Goal: Complete application form: Complete application form

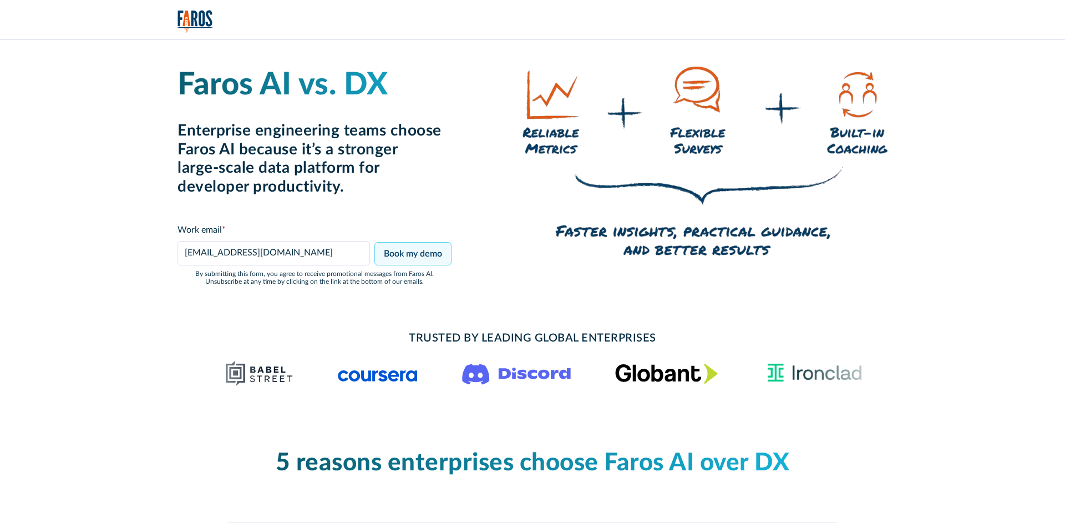
click at [414, 250] on input "Book my demo" at bounding box center [413, 253] width 77 height 23
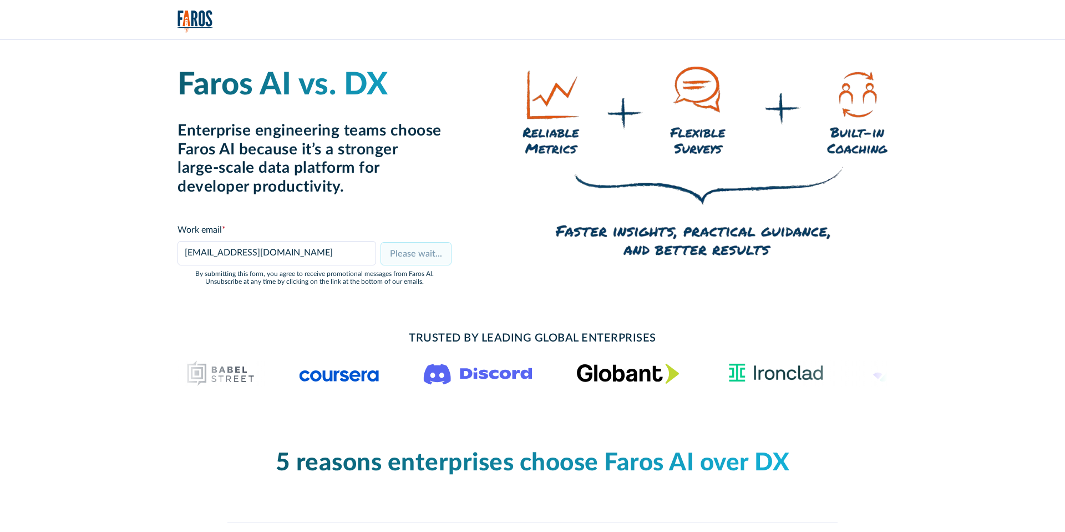
type input "Book my demo"
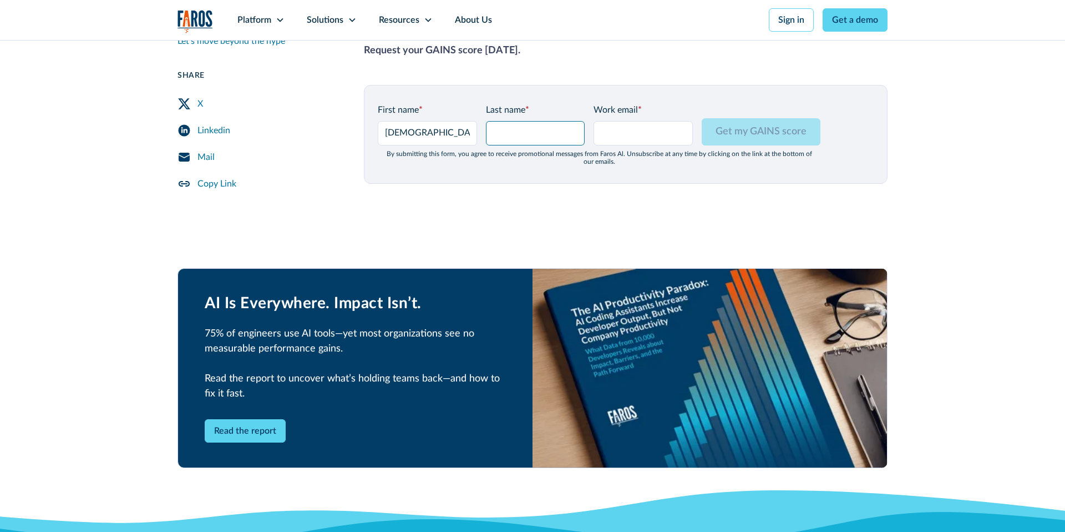
scroll to position [1448, 0]
click at [518, 121] on input "Last name *" at bounding box center [535, 133] width 99 height 24
type input "test"
click at [633, 121] on input "Work email *" at bounding box center [643, 133] width 99 height 24
type input "[EMAIL_ADDRESS][DOMAIN_NAME]"
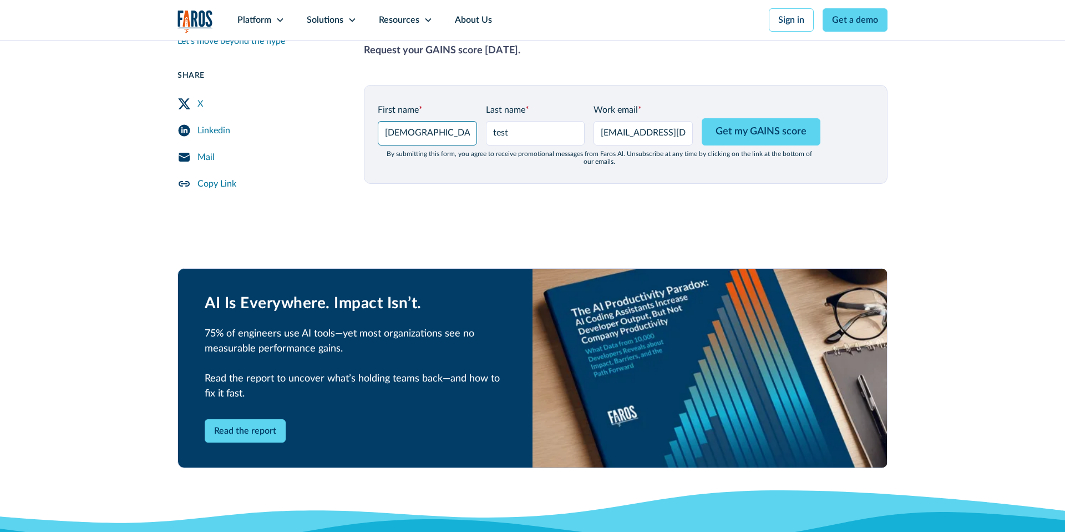
click at [430, 121] on input "shiran" at bounding box center [427, 133] width 99 height 24
type input "Shiran 12"
click at [526, 124] on input "test" at bounding box center [535, 133] width 99 height 24
type input "test1"
click at [628, 125] on input "[EMAIL_ADDRESS][DOMAIN_NAME]" at bounding box center [643, 133] width 99 height 24
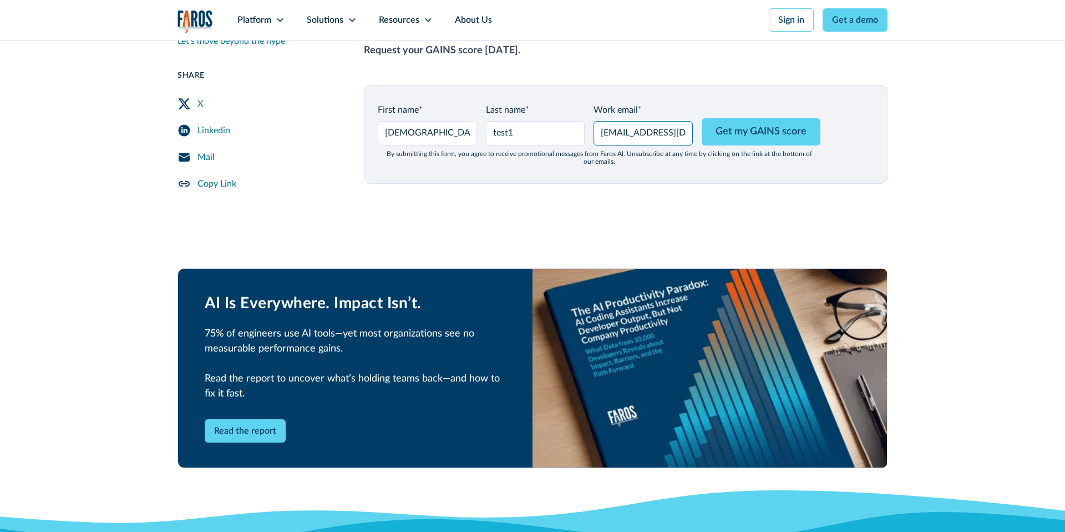
type input "[EMAIL_ADDRESS][DOMAIN_NAME]"
click at [761, 118] on input "Get my GAINS score" at bounding box center [761, 131] width 119 height 27
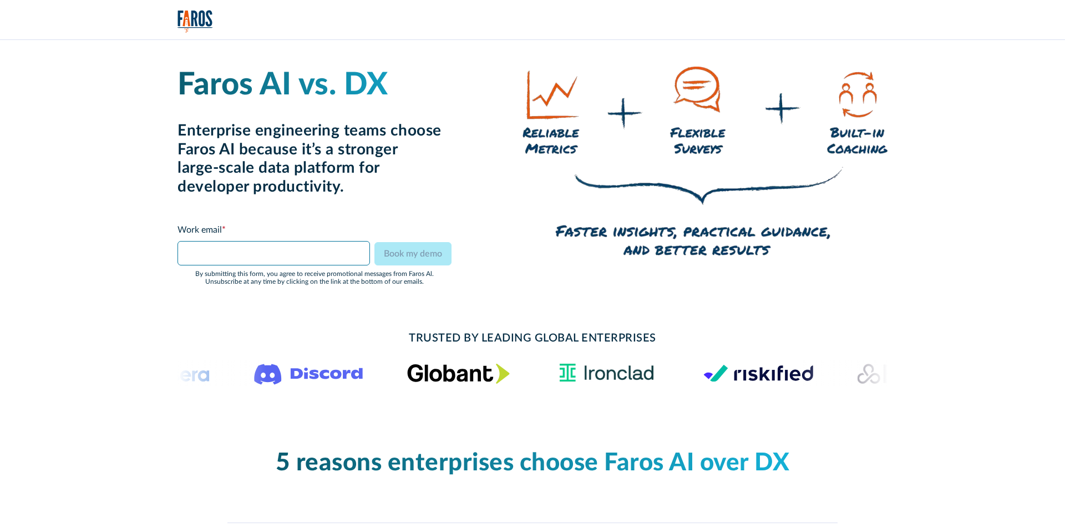
click at [215, 250] on input "Faros vs DX Form" at bounding box center [274, 253] width 193 height 24
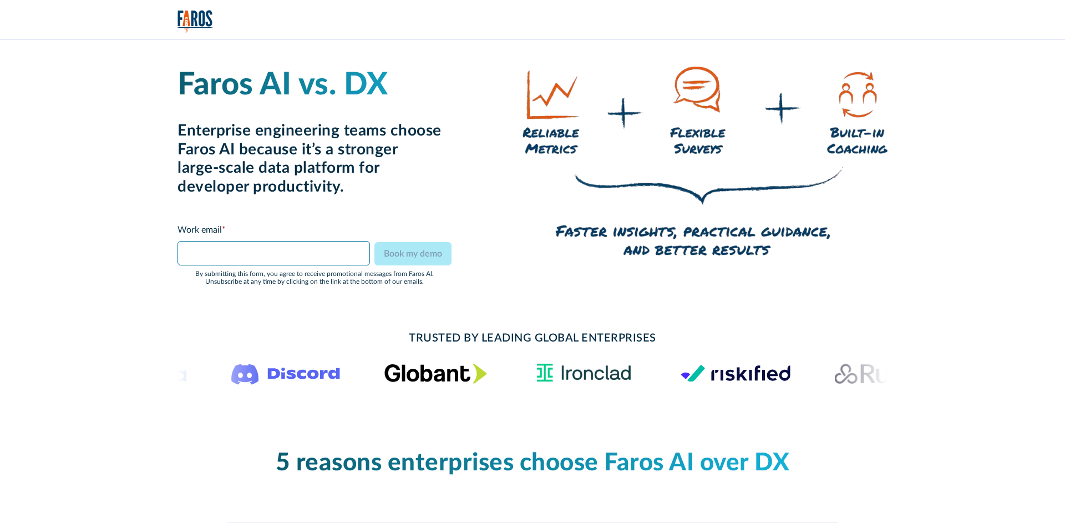
click at [226, 250] on input "Faros vs DX Form" at bounding box center [274, 253] width 193 height 24
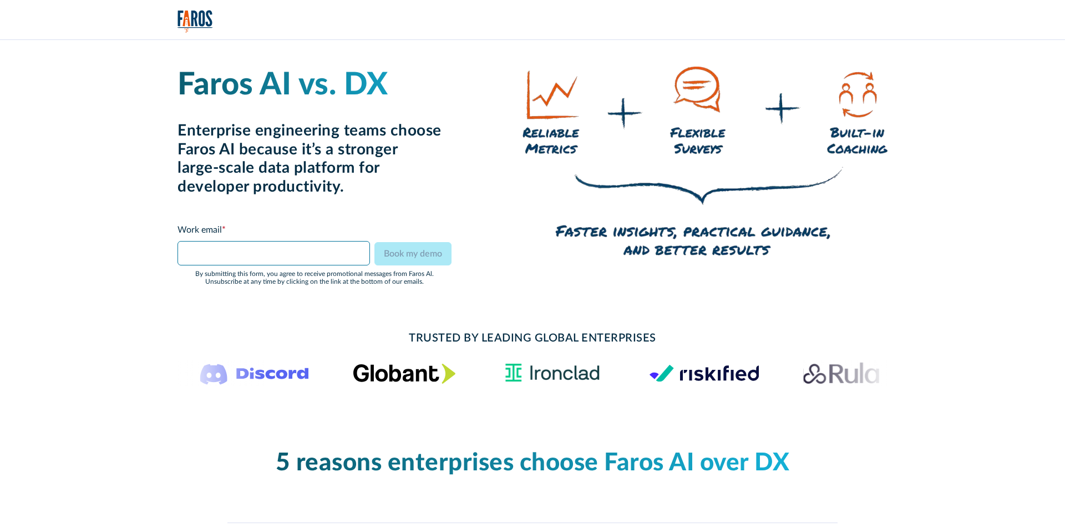
type input "[EMAIL_ADDRESS][DOMAIN_NAME]"
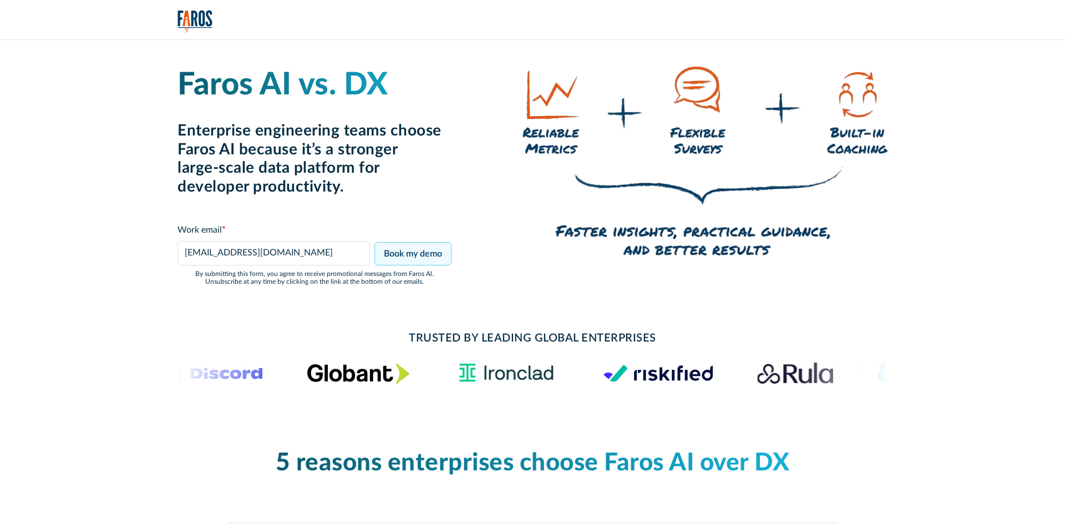
click at [408, 249] on input "Book my demo" at bounding box center [413, 253] width 77 height 23
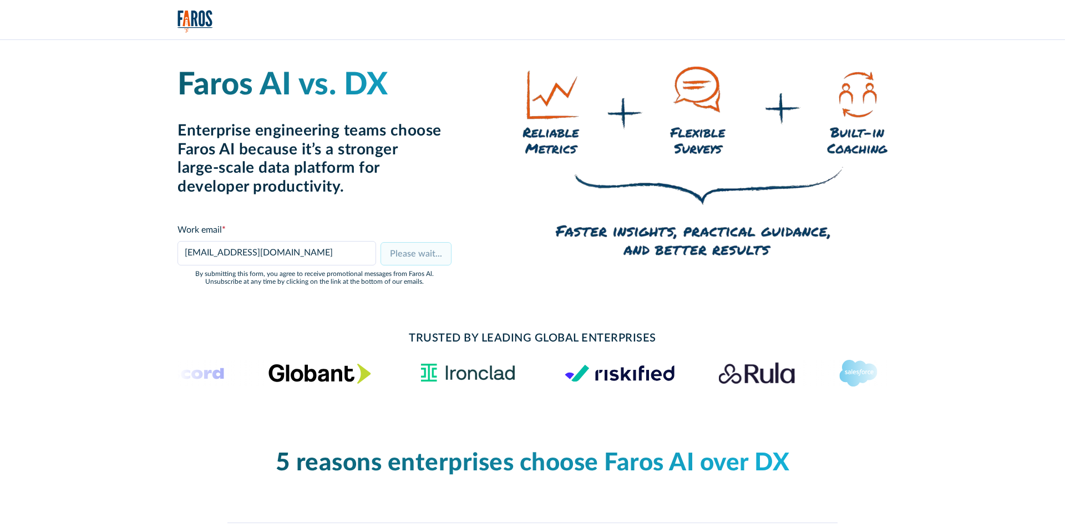
type input "Book my demo"
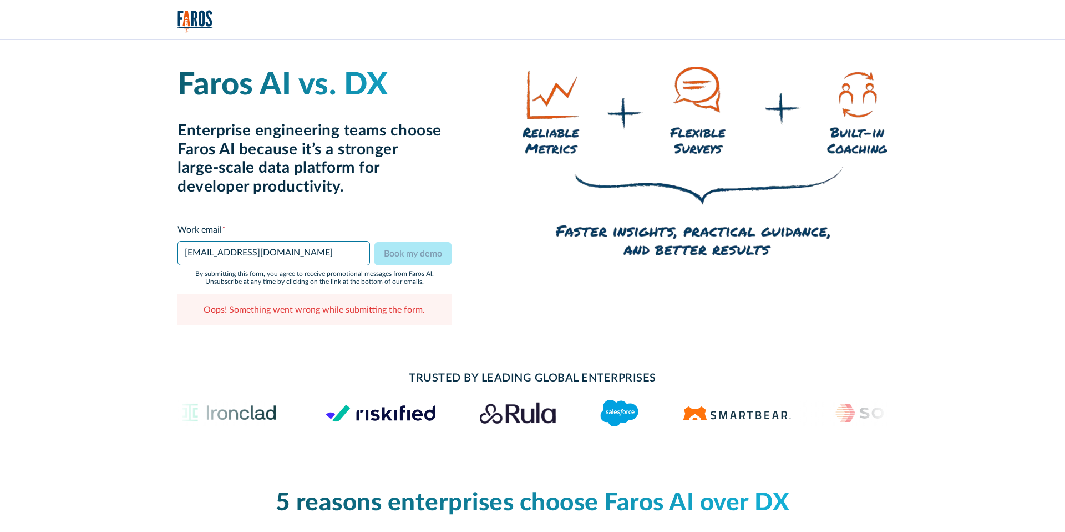
click at [209, 252] on input "[EMAIL_ADDRESS][DOMAIN_NAME]" at bounding box center [274, 253] width 193 height 24
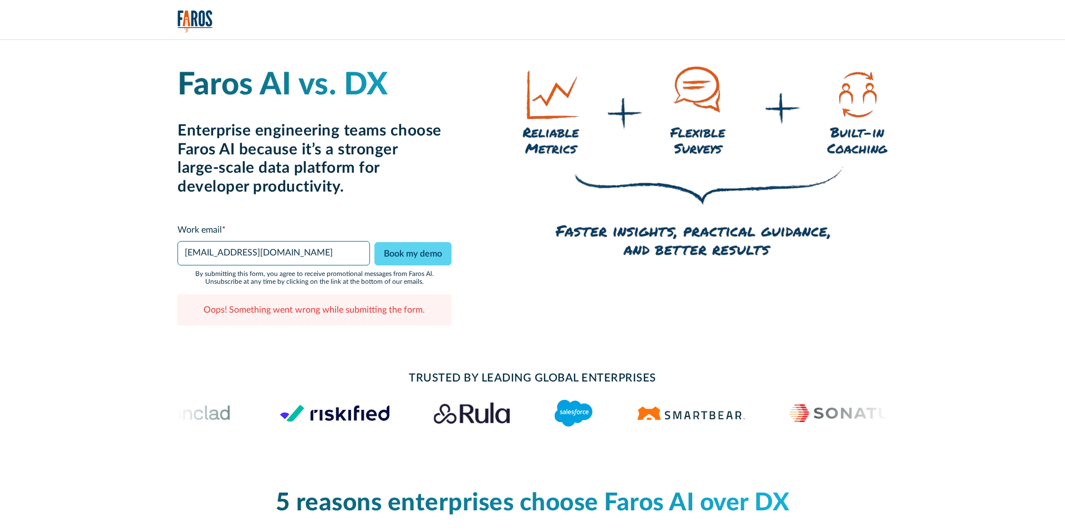
type input "[EMAIL_ADDRESS][DOMAIN_NAME]"
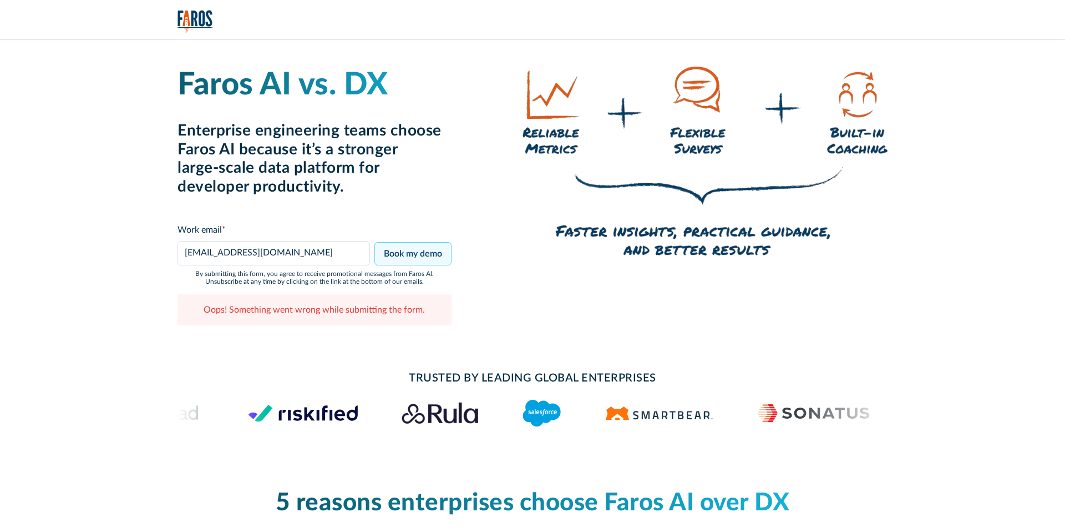
click at [407, 252] on input "Book my demo" at bounding box center [413, 253] width 77 height 23
